Goal: Task Accomplishment & Management: Manage account settings

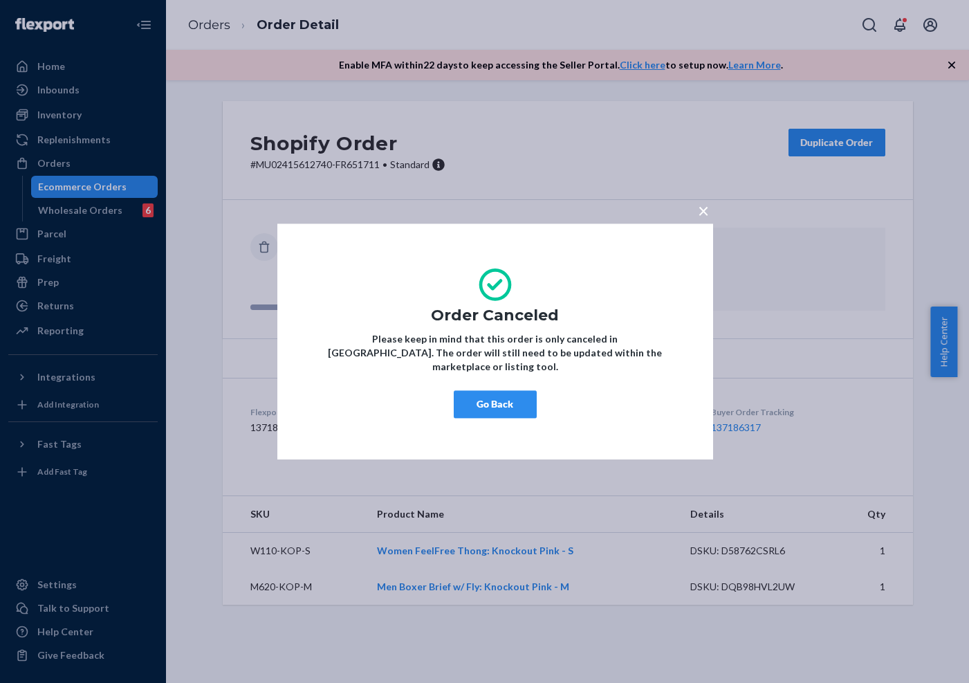
click at [29, 156] on div "× Order Canceled Please keep in mind that this order is only canceled in [GEOGR…" at bounding box center [484, 341] width 969 height 683
click at [33, 156] on div "× Order Canceled Please keep in mind that this order is only canceled in [GEOGR…" at bounding box center [484, 341] width 969 height 683
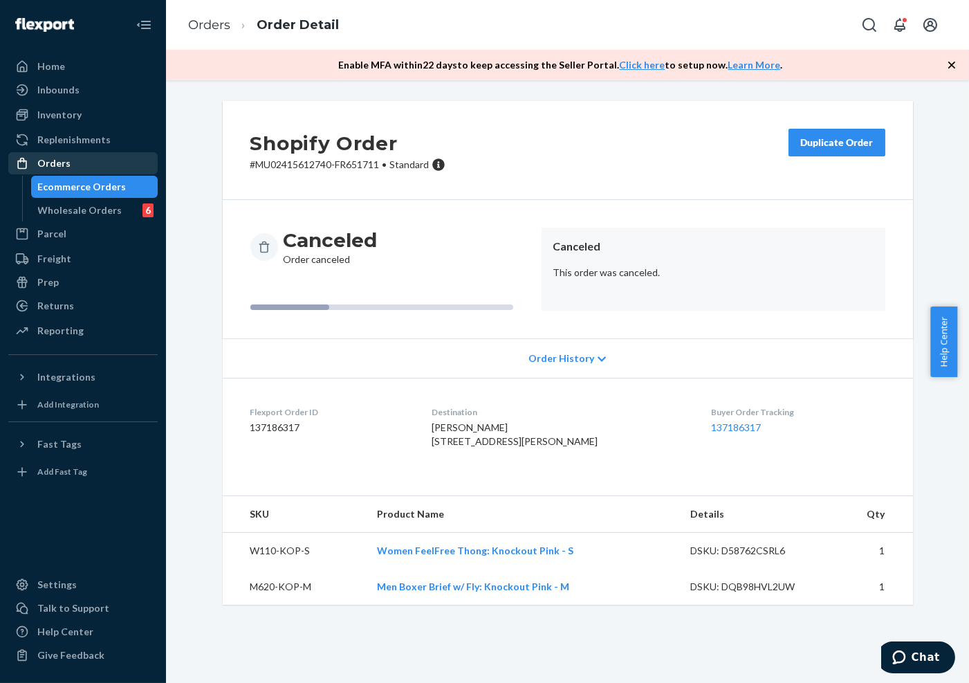
click at [39, 156] on div "Orders" at bounding box center [53, 163] width 33 height 14
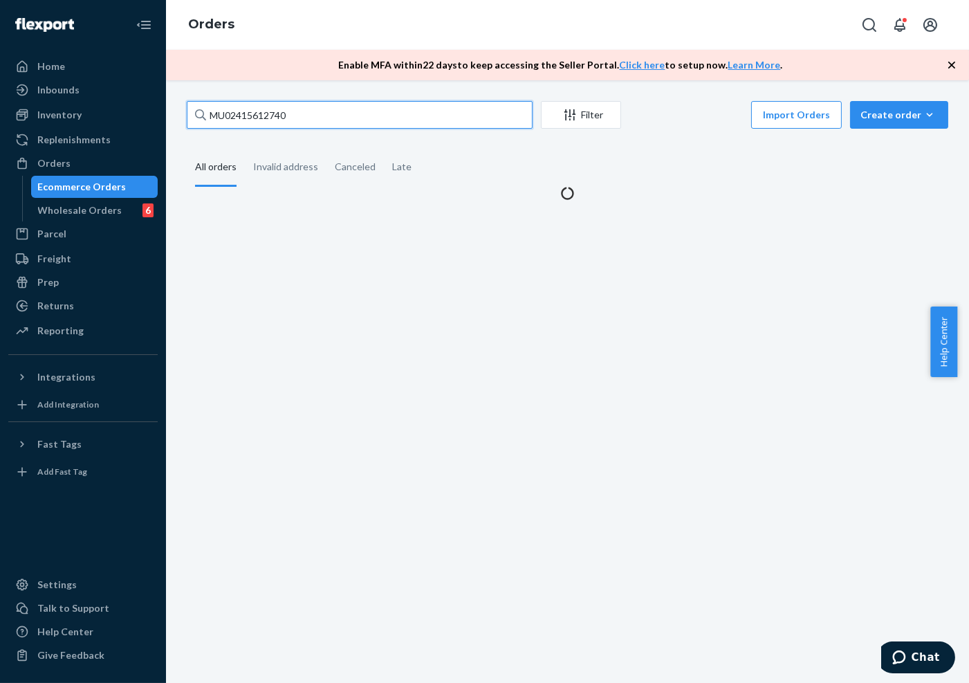
click at [295, 118] on input "MU02415612740" at bounding box center [360, 115] width 346 height 28
paste input "4339"
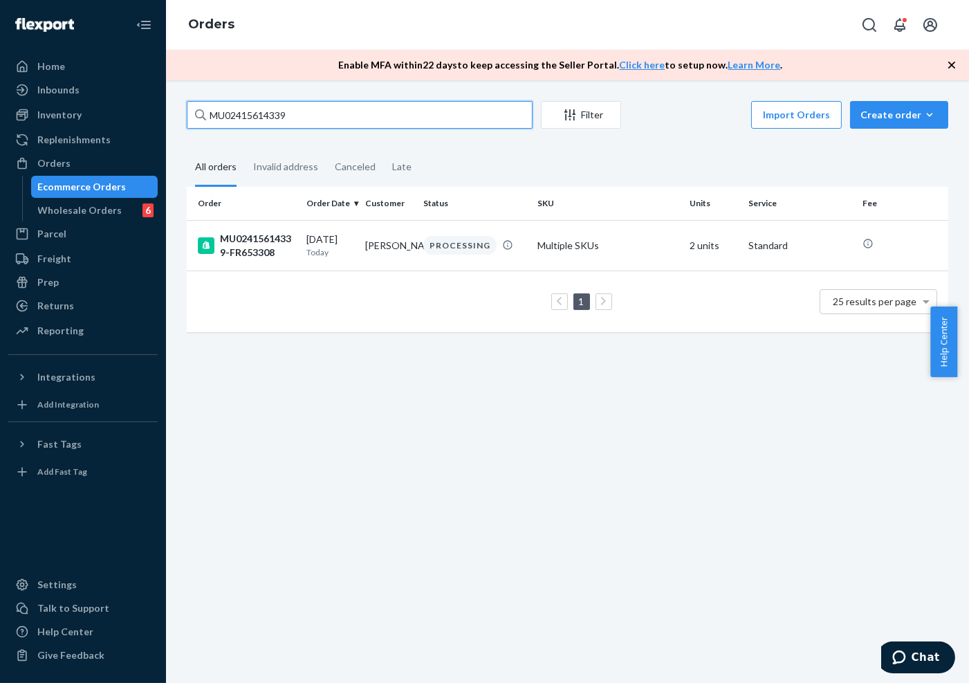
click at [351, 116] on input "MU02415614339" at bounding box center [360, 115] width 346 height 28
type input "MU02415614339"
click at [293, 247] on div "MU02415614339-FR653308" at bounding box center [247, 246] width 98 height 28
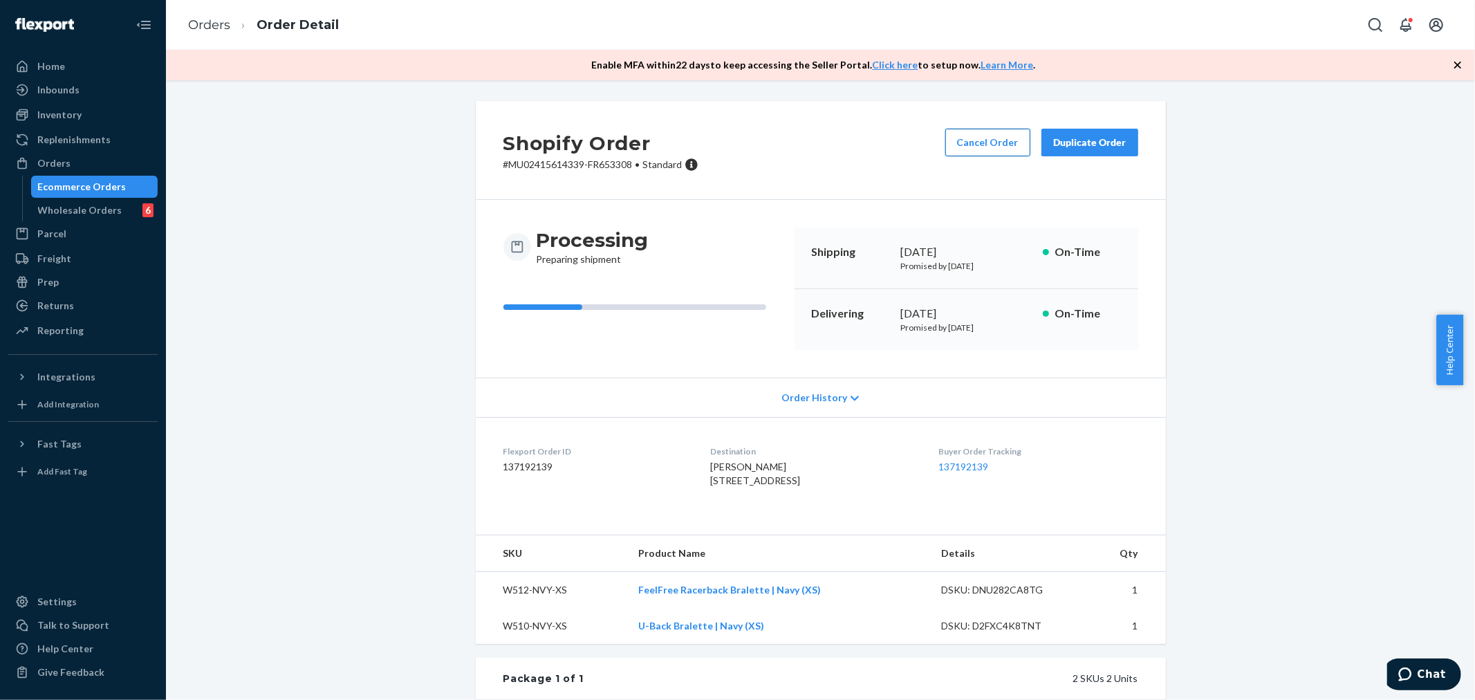
click at [968, 138] on button "Cancel Order" at bounding box center [987, 143] width 85 height 28
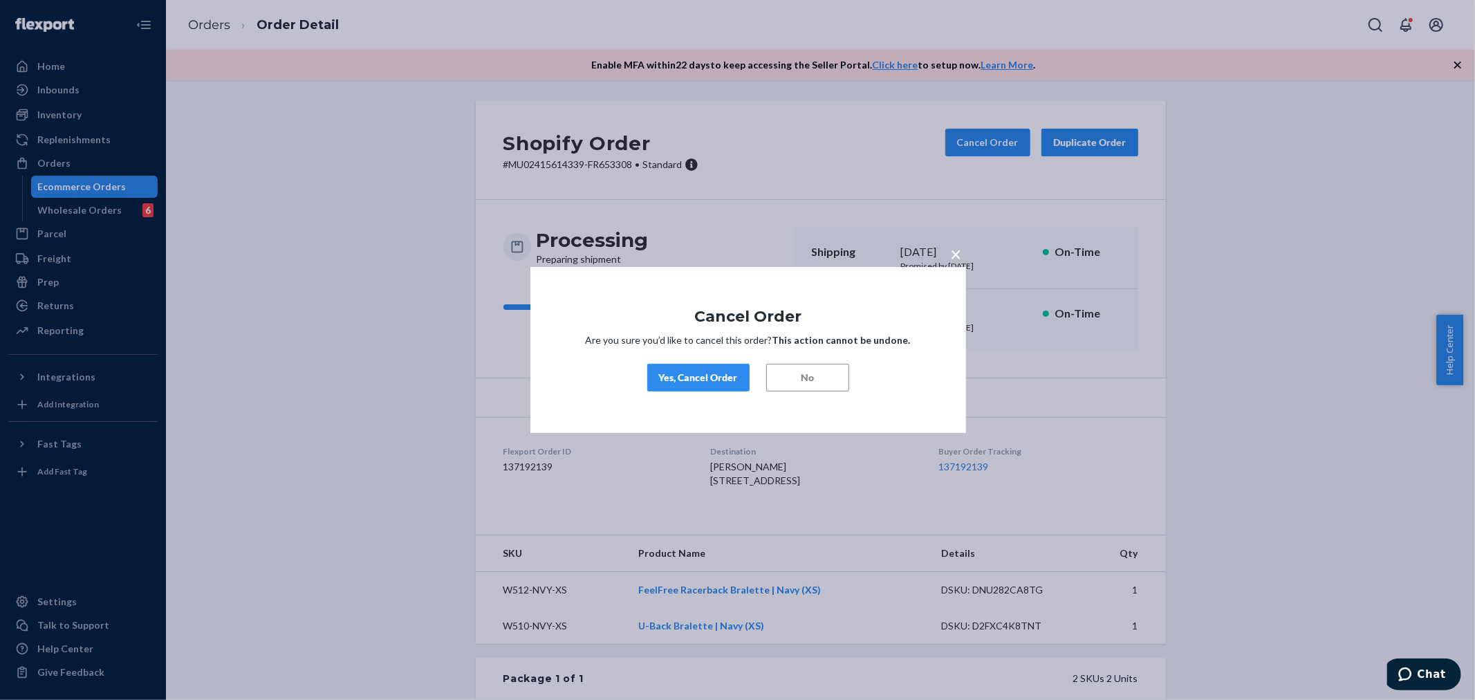
click at [717, 374] on div "Yes, Cancel Order" at bounding box center [698, 378] width 79 height 14
